Goal: Task Accomplishment & Management: Use online tool/utility

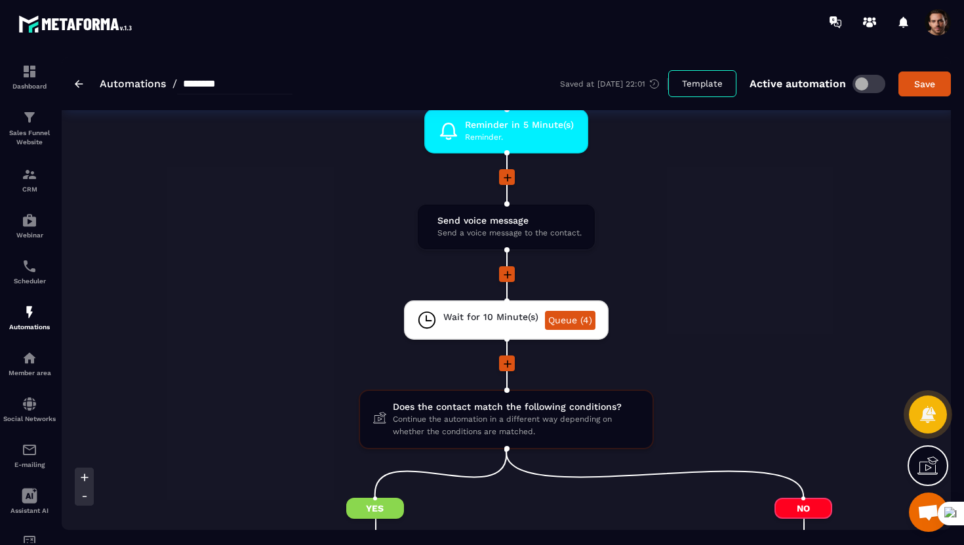
scroll to position [1437, 0]
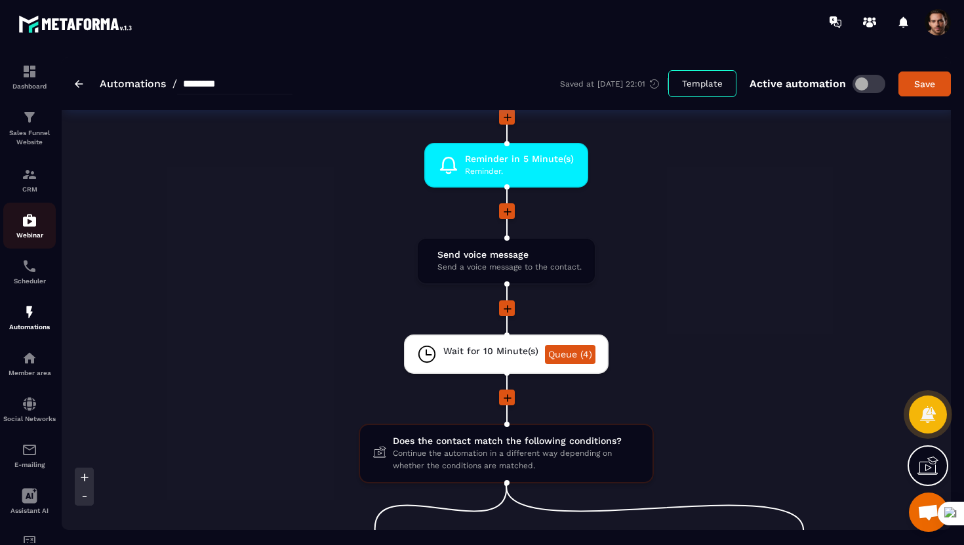
click at [34, 224] on img at bounding box center [30, 221] width 16 height 16
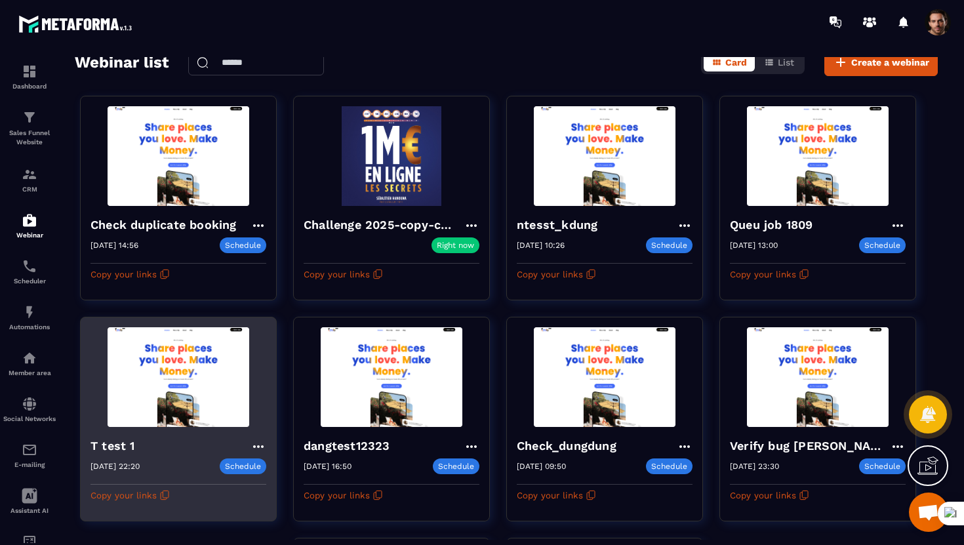
scroll to position [85, 0]
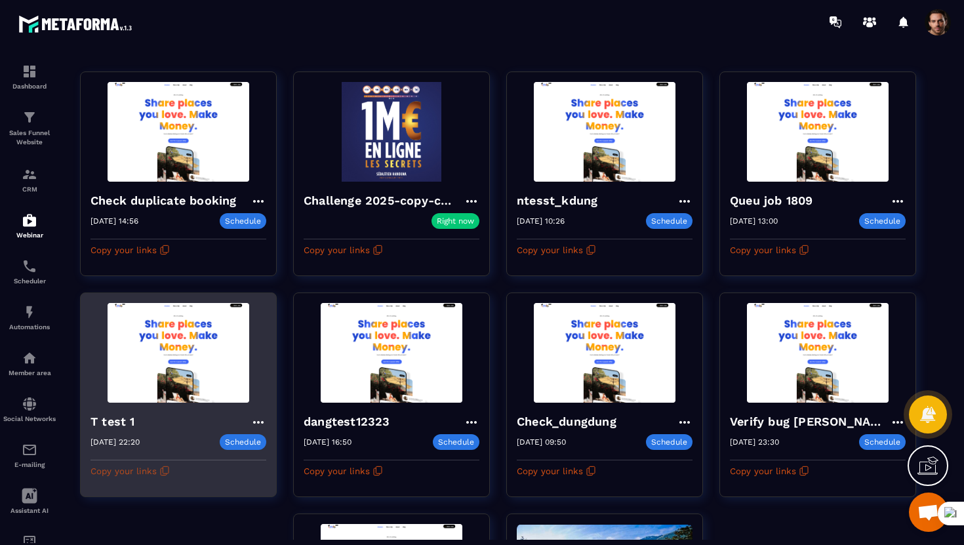
click at [163, 468] on icon "button" at bounding box center [164, 471] width 10 height 10
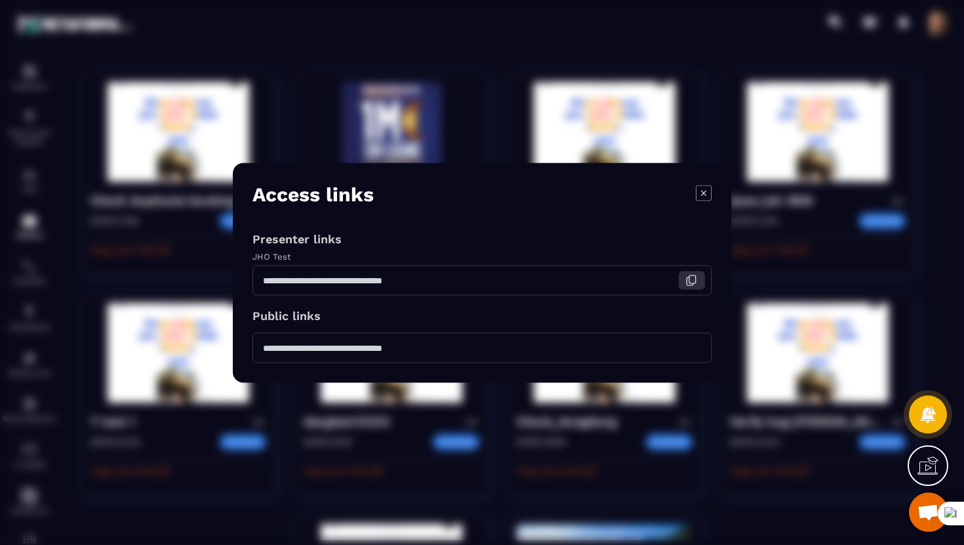
click at [692, 277] on icon "Modal window" at bounding box center [691, 280] width 12 height 12
click at [700, 197] on icon "Modal window" at bounding box center [704, 193] width 16 height 16
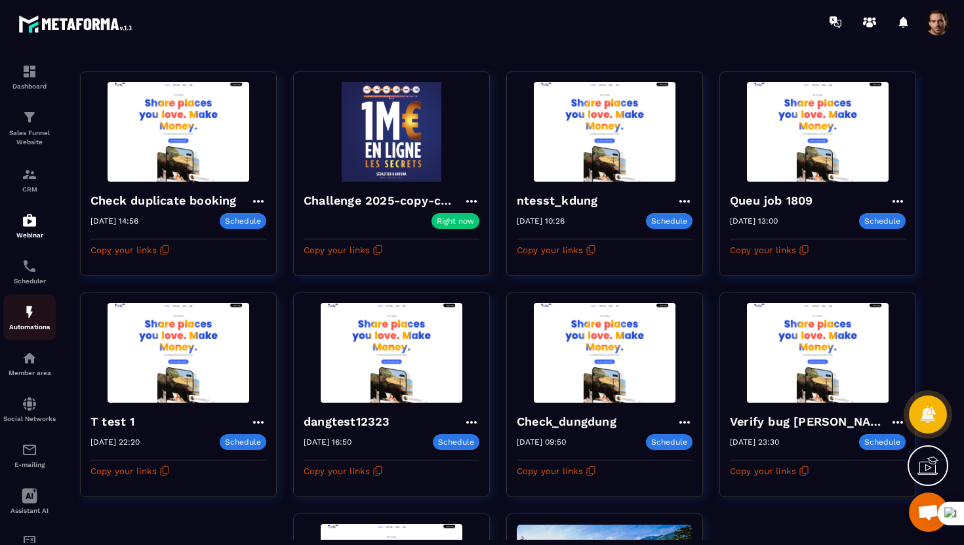
click at [23, 317] on img at bounding box center [30, 312] width 16 height 16
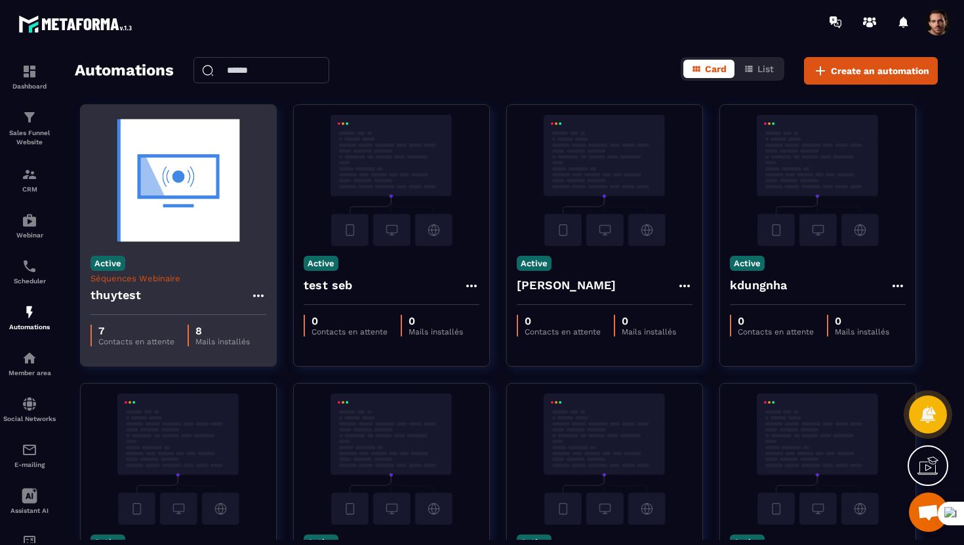
click at [136, 297] on h4 "thuytest" at bounding box center [116, 295] width 51 height 18
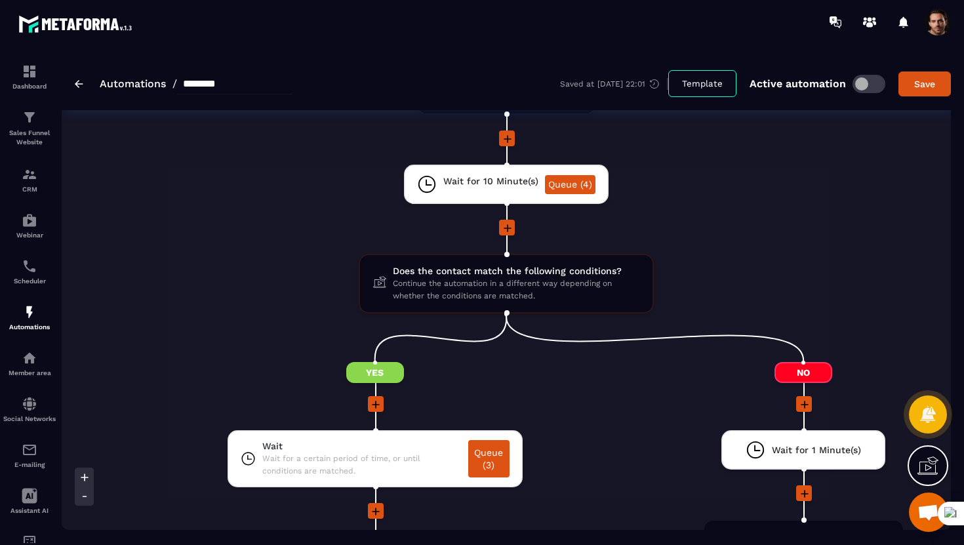
scroll to position [1619, 0]
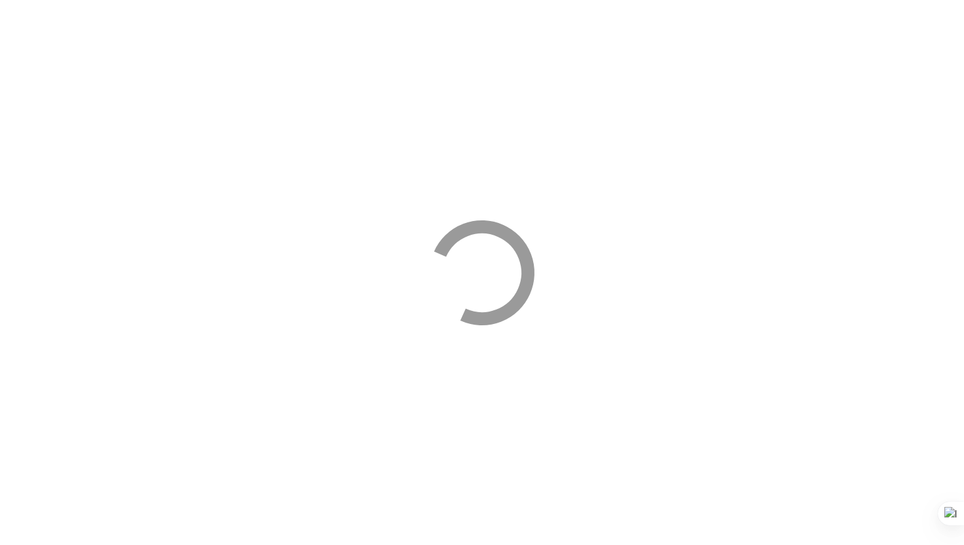
select select "****"
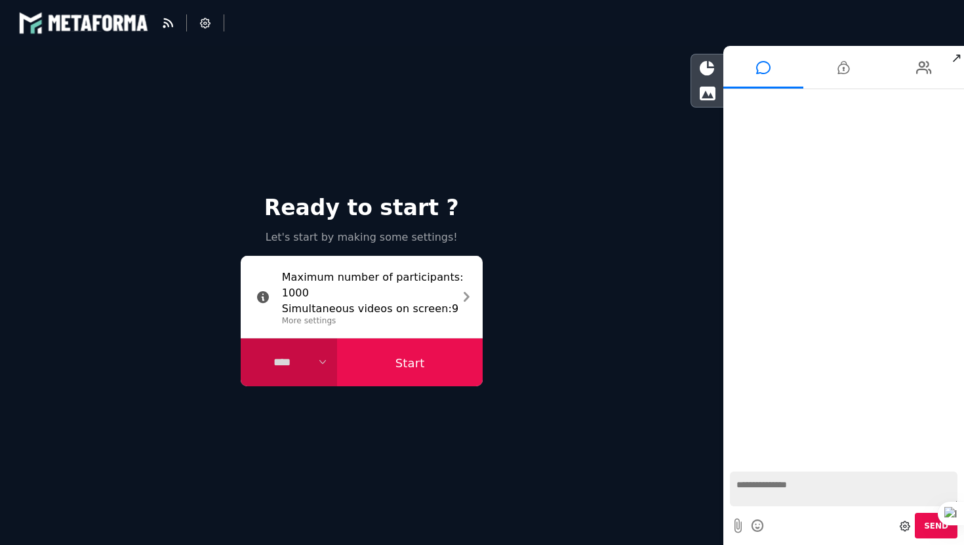
click at [438, 355] on button "Start" at bounding box center [410, 362] width 146 height 49
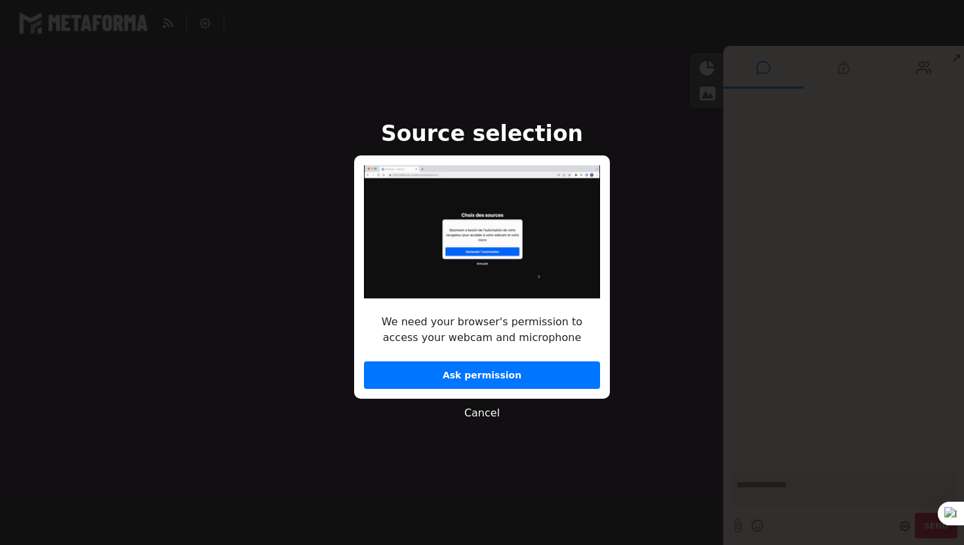
click at [443, 376] on button "Ask permission" at bounding box center [482, 375] width 236 height 28
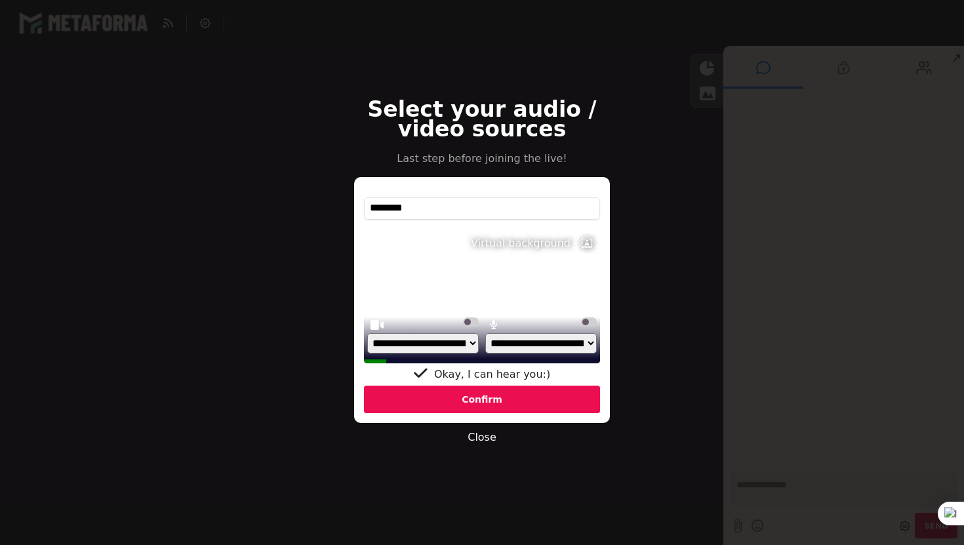
click at [468, 322] on label at bounding box center [471, 321] width 16 height 9
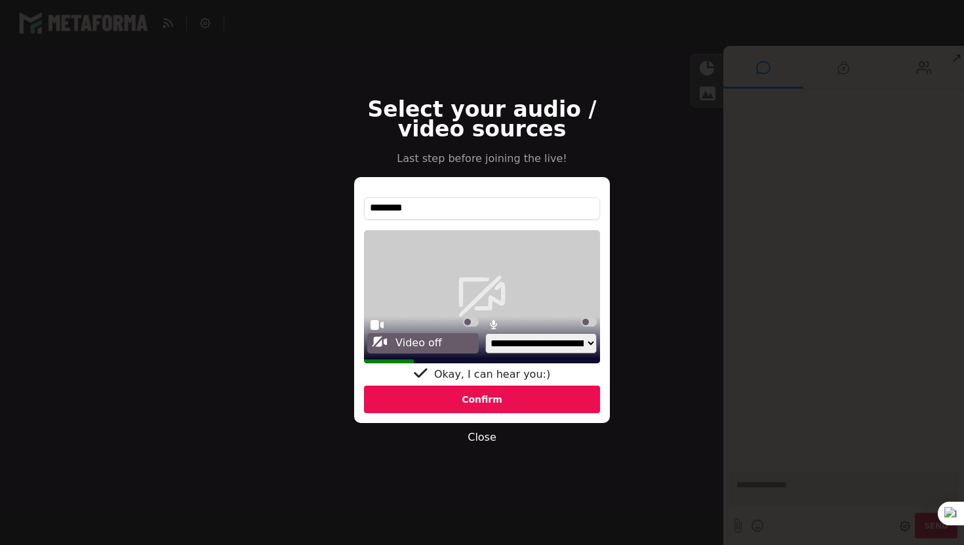
click at [584, 324] on label at bounding box center [589, 321] width 16 height 9
click at [558, 394] on div "Confirm" at bounding box center [482, 400] width 236 height 28
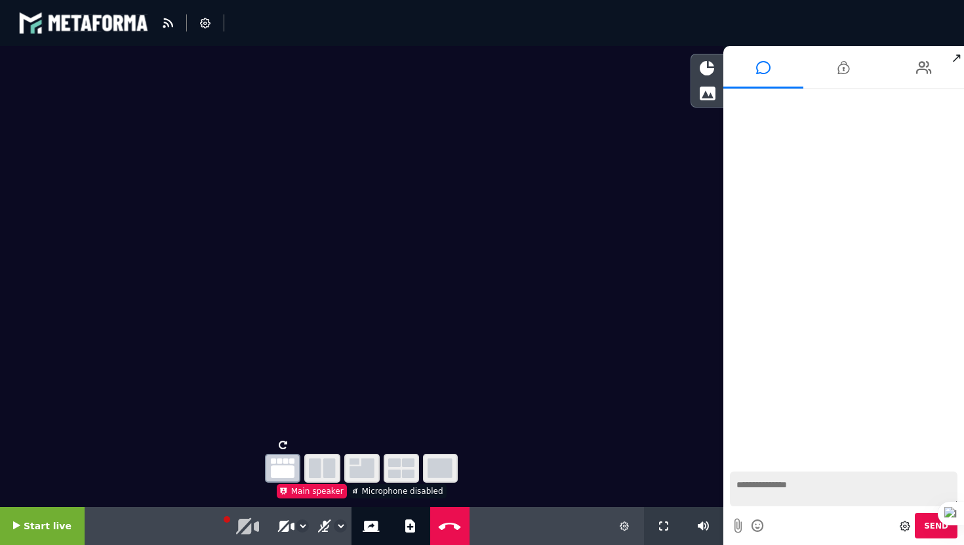
click at [47, 515] on button "Start live" at bounding box center [42, 526] width 85 height 38
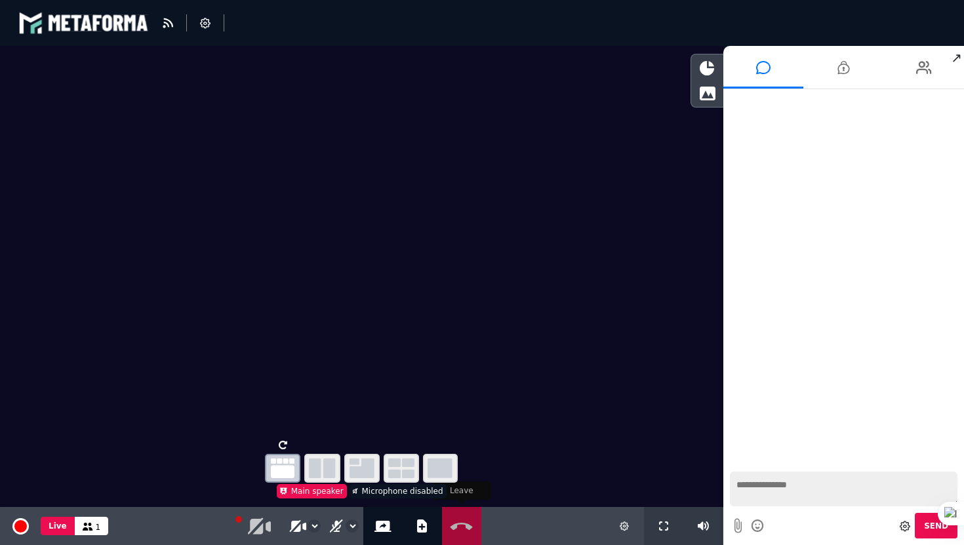
click at [462, 515] on button "Exit" at bounding box center [461, 526] width 33 height 38
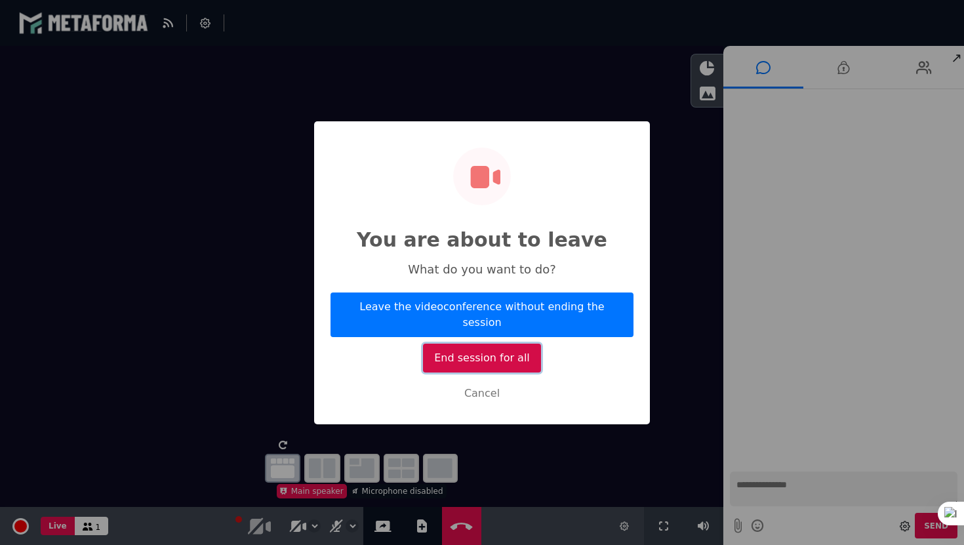
click at [518, 354] on button "End session for all" at bounding box center [482, 358] width 119 height 29
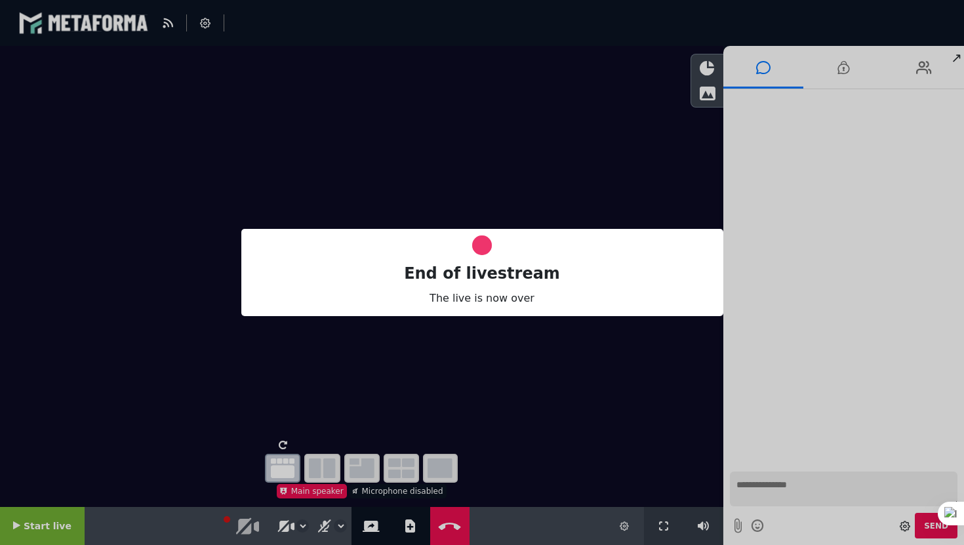
select select "****"
